Goal: Task Accomplishment & Management: Manage account settings

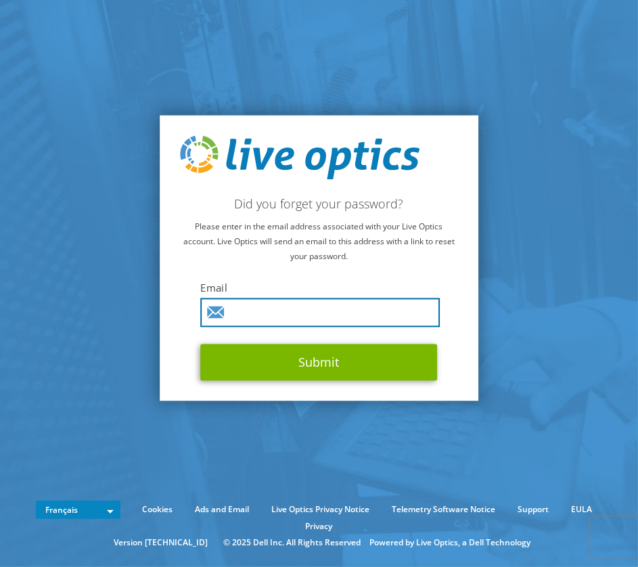
click at [279, 313] on input "text" at bounding box center [321, 312] width 240 height 29
type input "[PERSON_NAME][EMAIL_ADDRESS][PERSON_NAME][DOMAIN_NAME]"
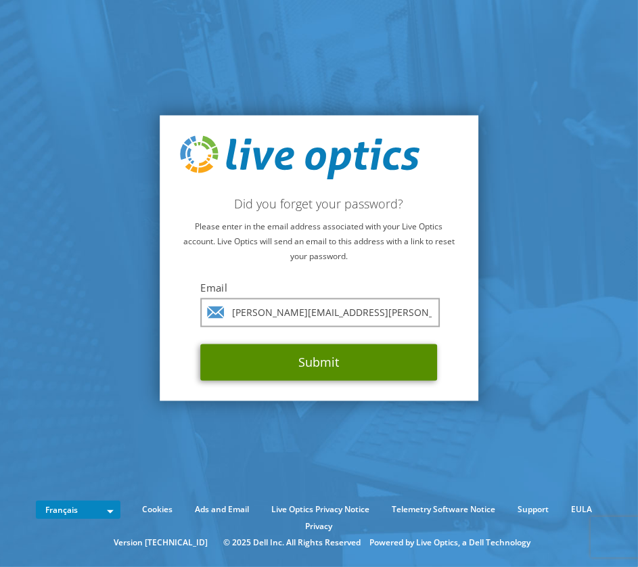
click at [303, 369] on button "Submit" at bounding box center [319, 362] width 237 height 37
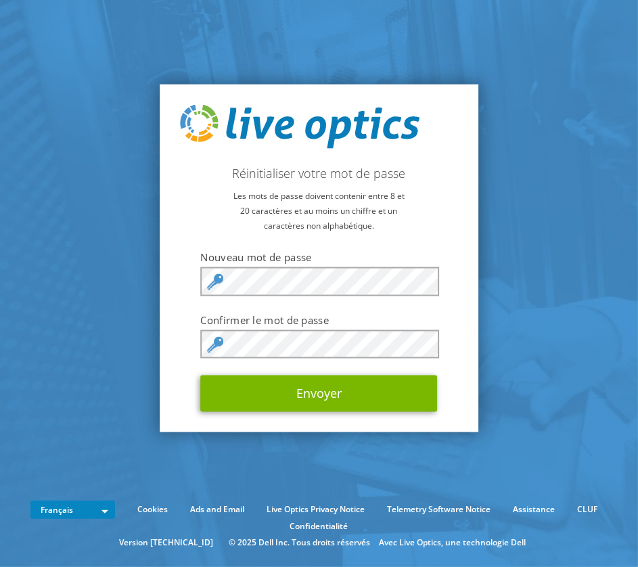
click at [211, 350] on icon at bounding box center [216, 344] width 16 height 16
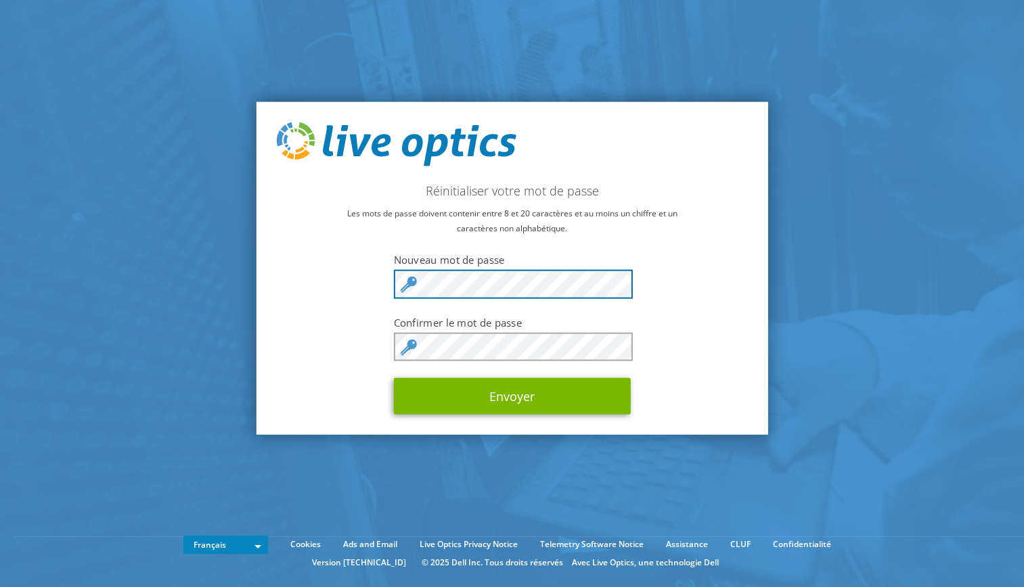
click at [376, 286] on div "Réinitialiser votre mot de passe Les mots de passe doivent contenir entre 8 et …" at bounding box center [512, 269] width 512 height 334
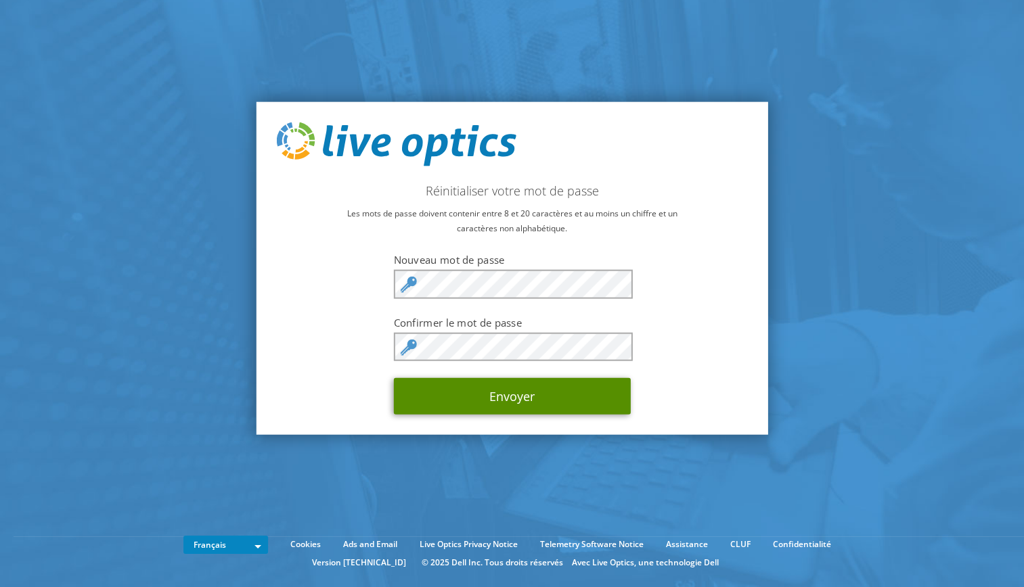
click at [432, 403] on button "Envoyer" at bounding box center [512, 396] width 237 height 37
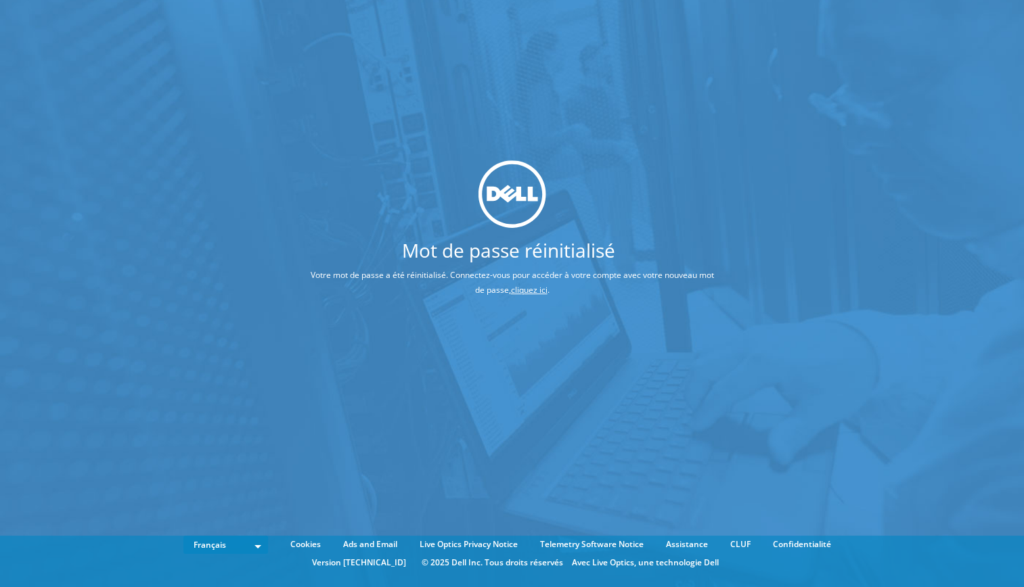
click at [526, 294] on link "cliquez ici" at bounding box center [529, 290] width 37 height 12
